Goal: Check status: Check status

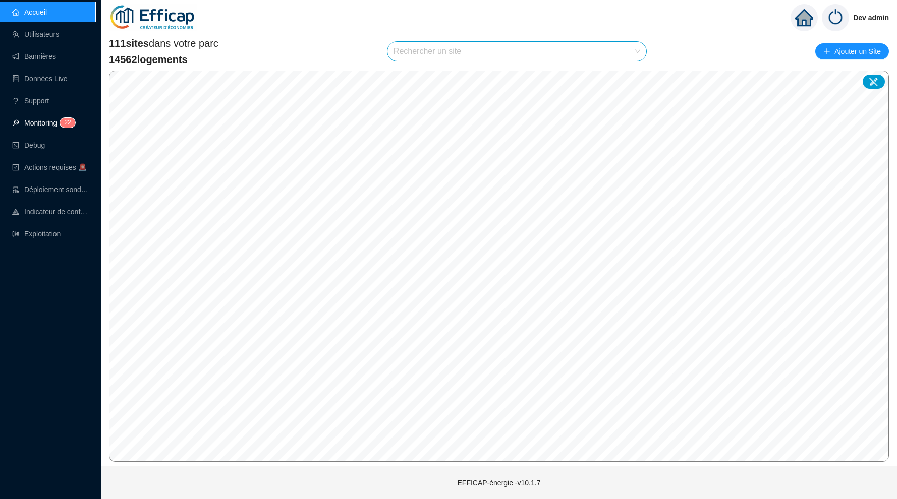
click at [61, 120] on span "2 2" at bounding box center [64, 124] width 15 height 8
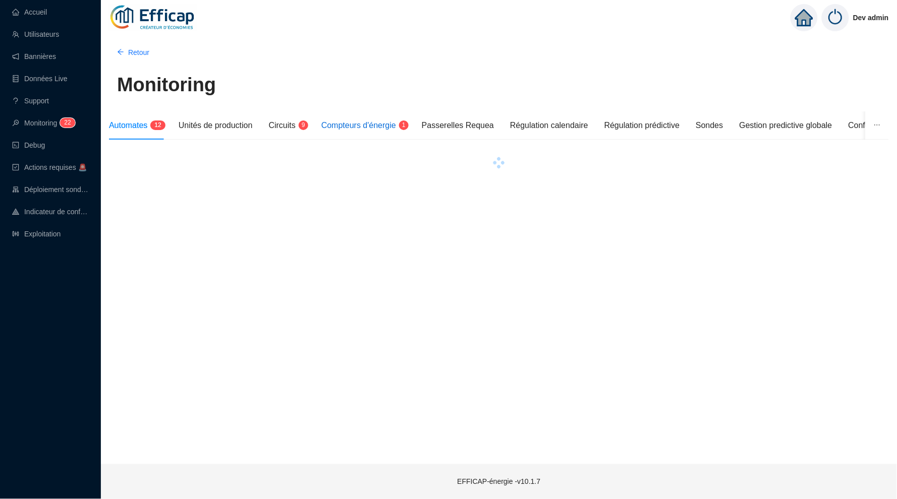
click at [351, 122] on span "Compteurs d'énergie" at bounding box center [358, 125] width 75 height 9
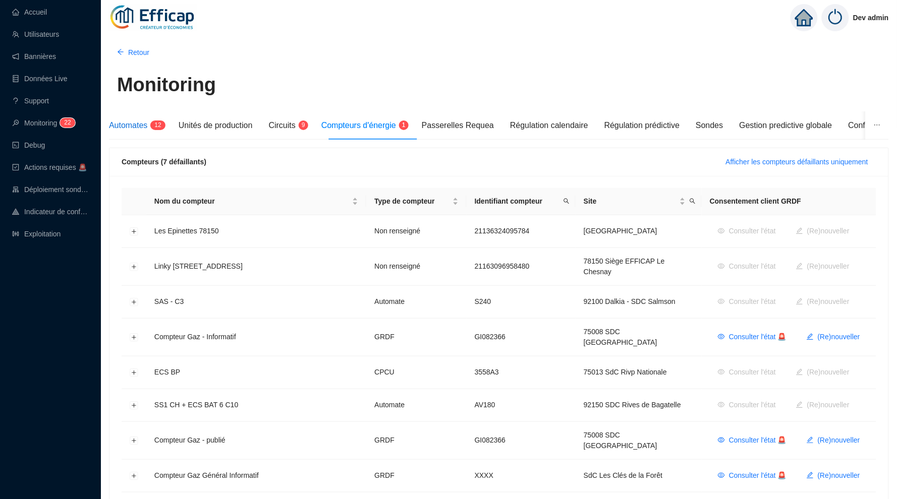
click at [129, 122] on span "Automates" at bounding box center [128, 125] width 38 height 9
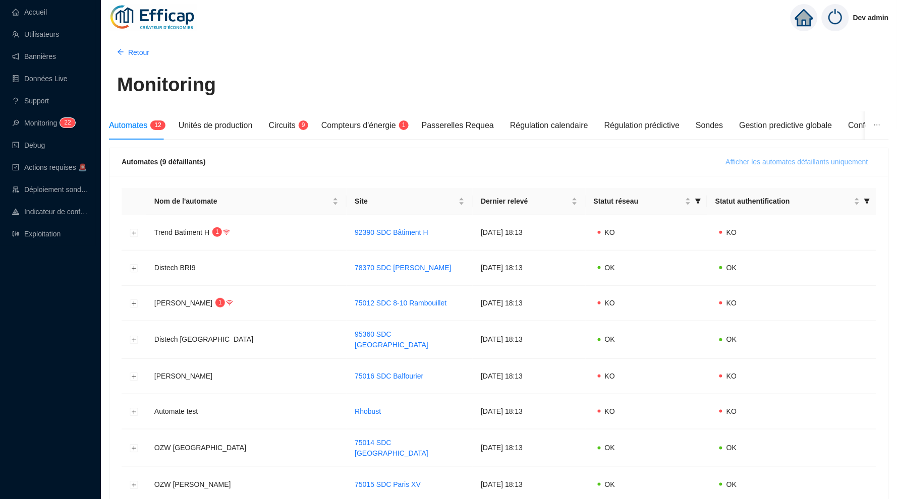
click at [825, 163] on span "Afficher les automates défaillants uniquement" at bounding box center [797, 162] width 142 height 11
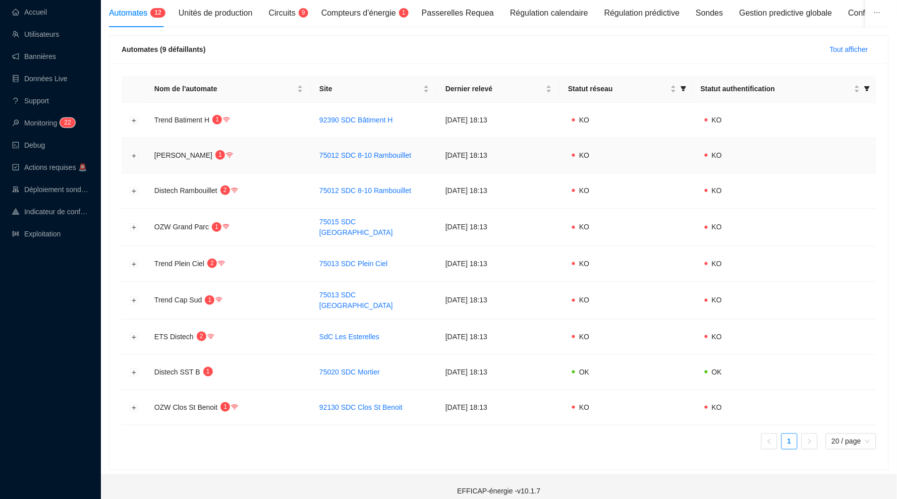
scroll to position [112, 0]
click at [129, 364] on td at bounding box center [134, 373] width 25 height 35
click at [136, 369] on button "Développer la ligne" at bounding box center [134, 373] width 8 height 8
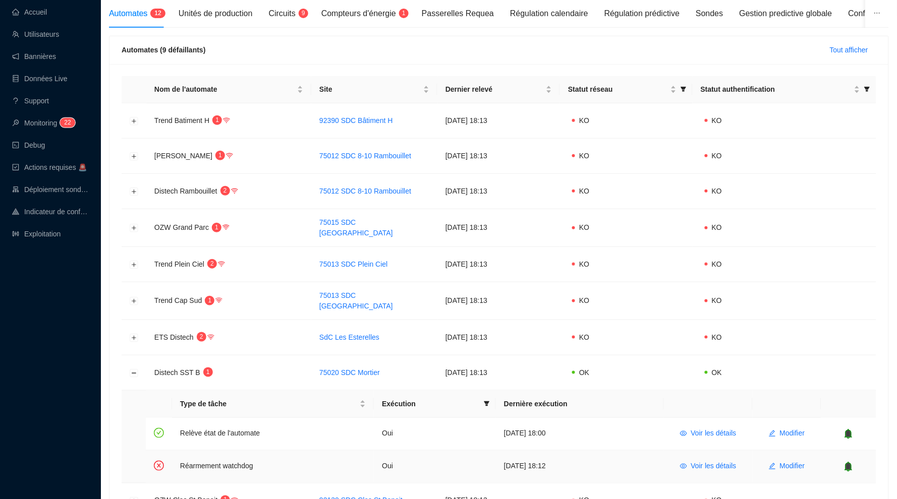
click at [846, 462] on icon "bell" at bounding box center [848, 467] width 10 height 10
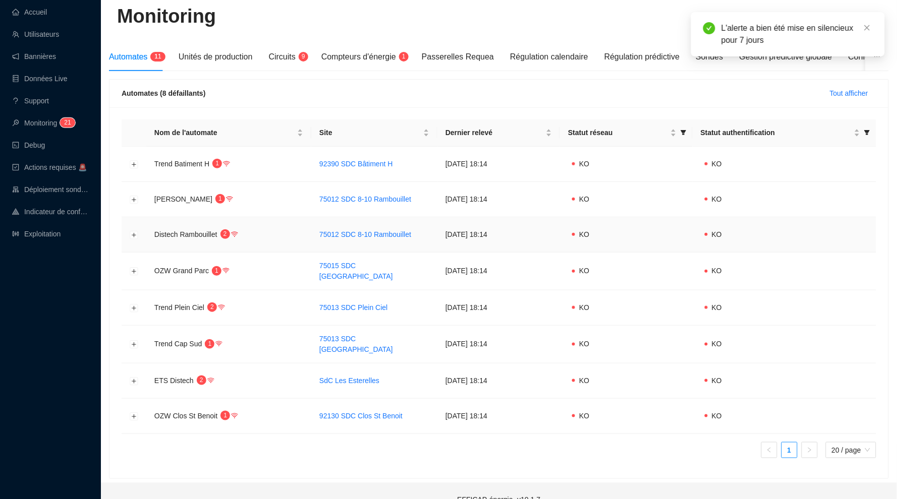
scroll to position [53, 0]
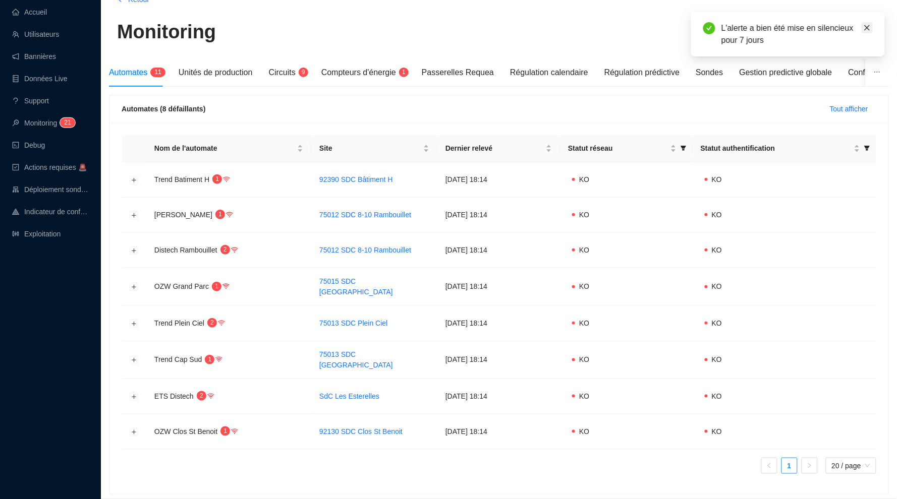
click at [869, 28] on icon "close" at bounding box center [866, 27] width 7 height 7
click at [275, 79] on div "Circuits 9" at bounding box center [287, 72] width 36 height 28
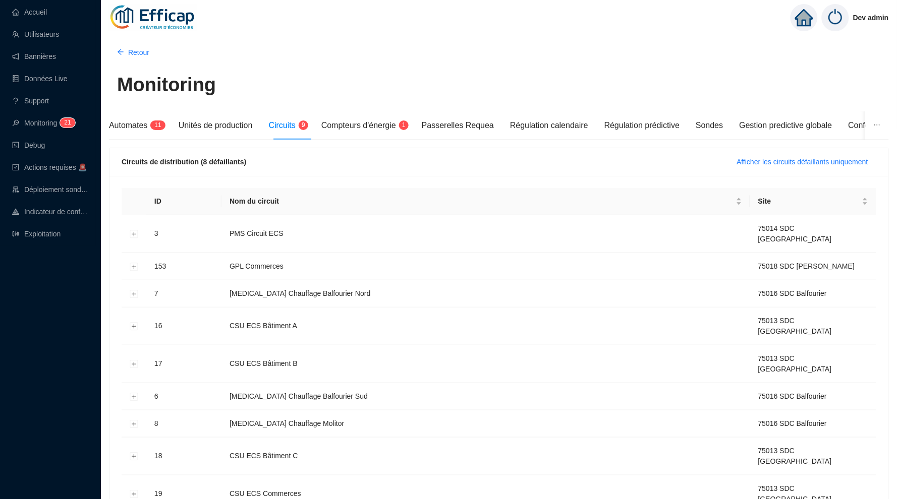
click at [399, 4] on div "Dev admin" at bounding box center [499, 17] width 796 height 35
